Goal: Transaction & Acquisition: Purchase product/service

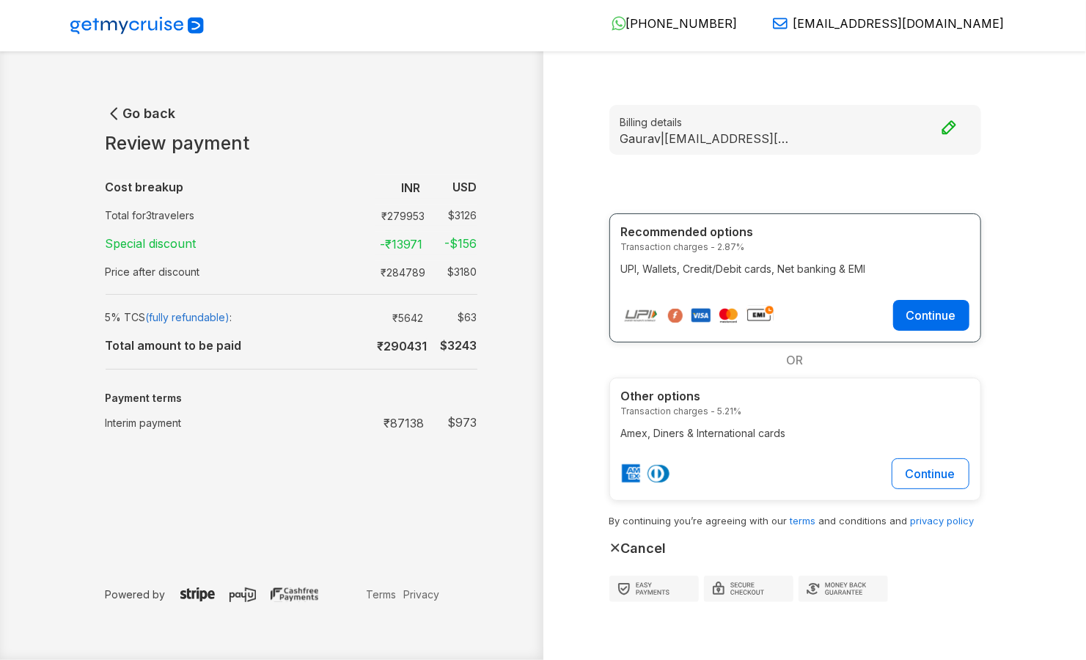
click at [116, 111] on icon "button" at bounding box center [115, 114] width 18 height 18
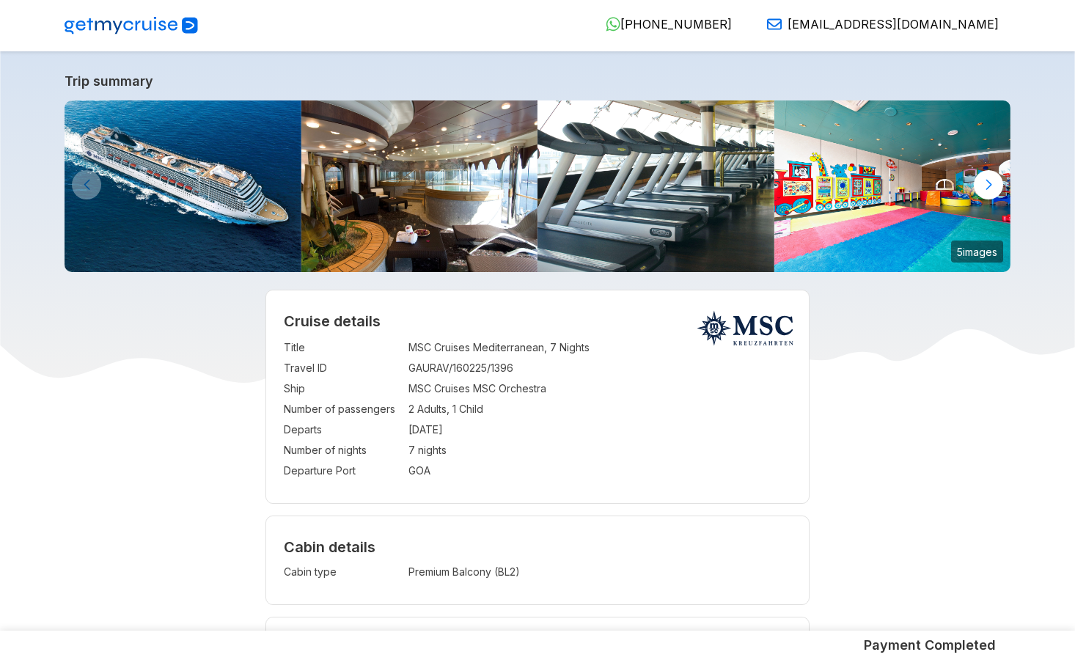
click at [125, 26] on img at bounding box center [131, 26] width 133 height 18
